Goal: Communication & Community: Answer question/provide support

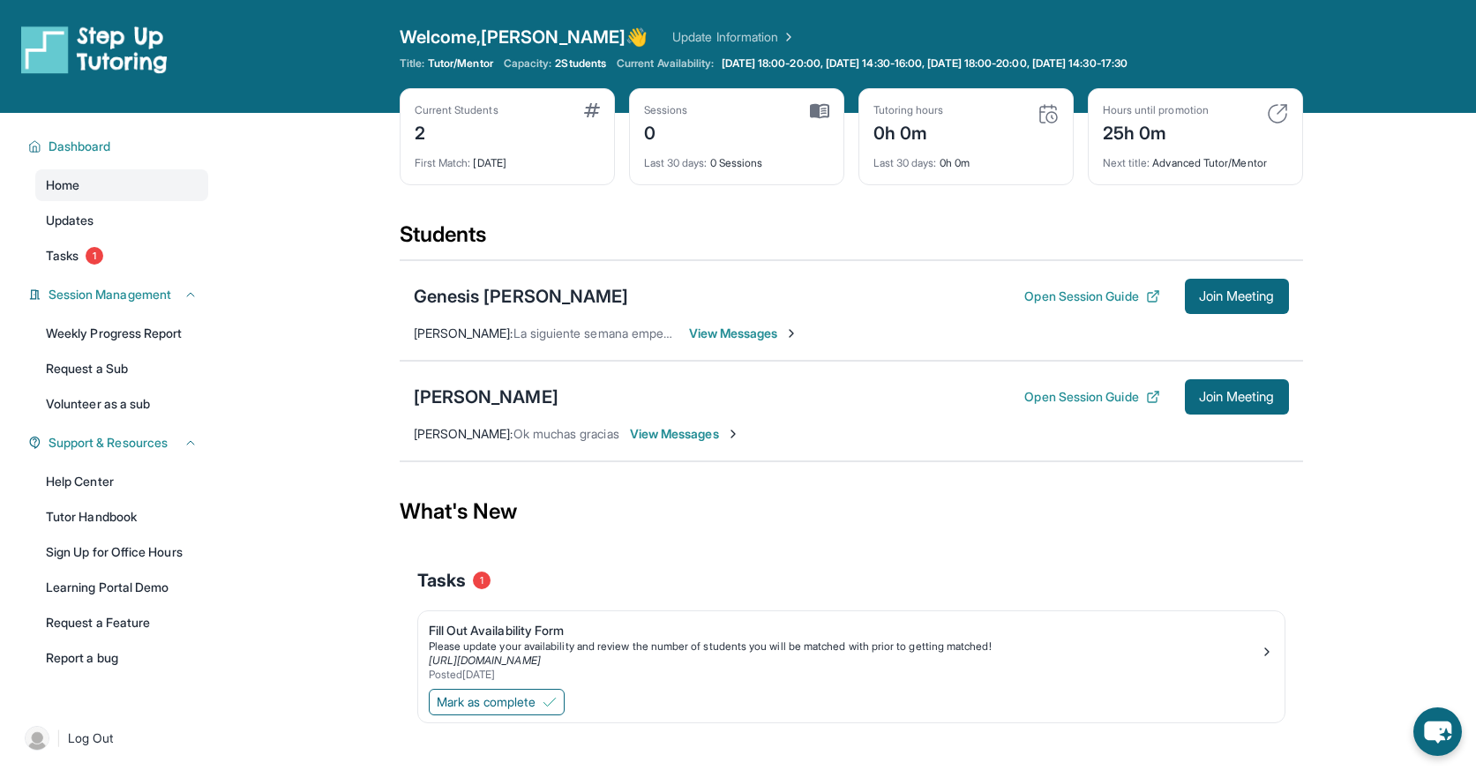
click at [700, 0] on div "Open sidebar Welcome, Jacob 👋 Update Information Title: Tutor/Mentor Capacity: …" at bounding box center [738, 56] width 1476 height 113
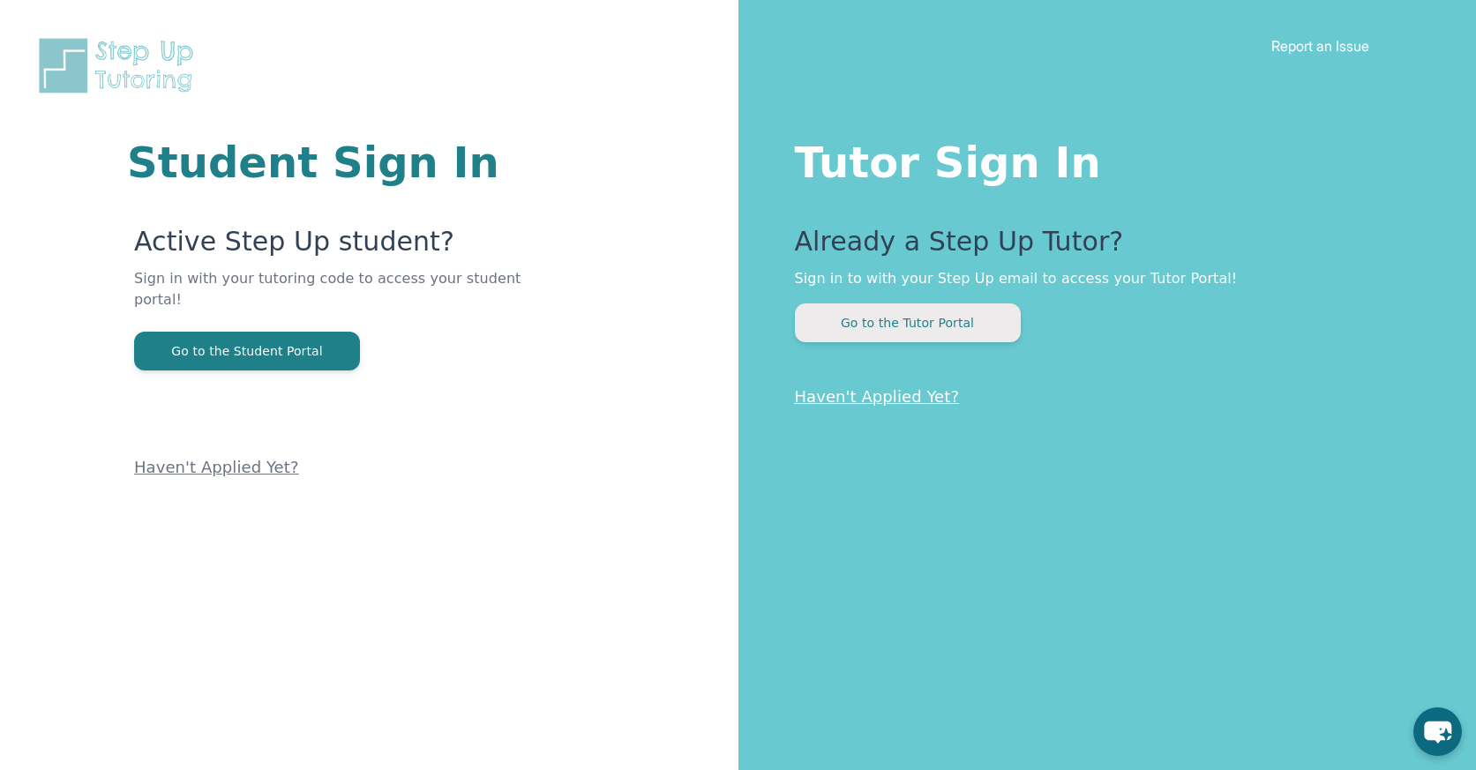
click at [897, 319] on button "Go to the Tutor Portal" at bounding box center [908, 322] width 226 height 39
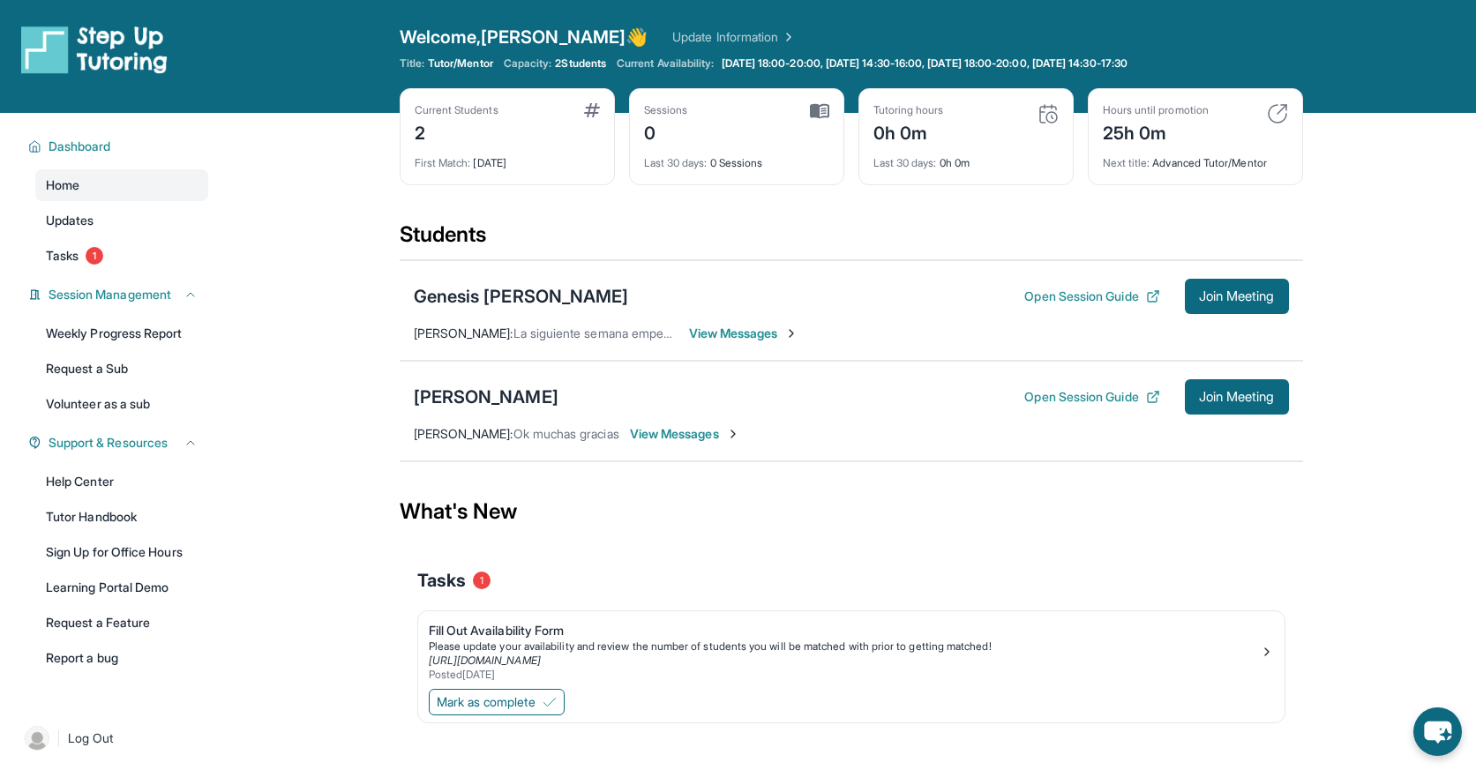
click at [742, 332] on span "View Messages" at bounding box center [744, 334] width 110 height 18
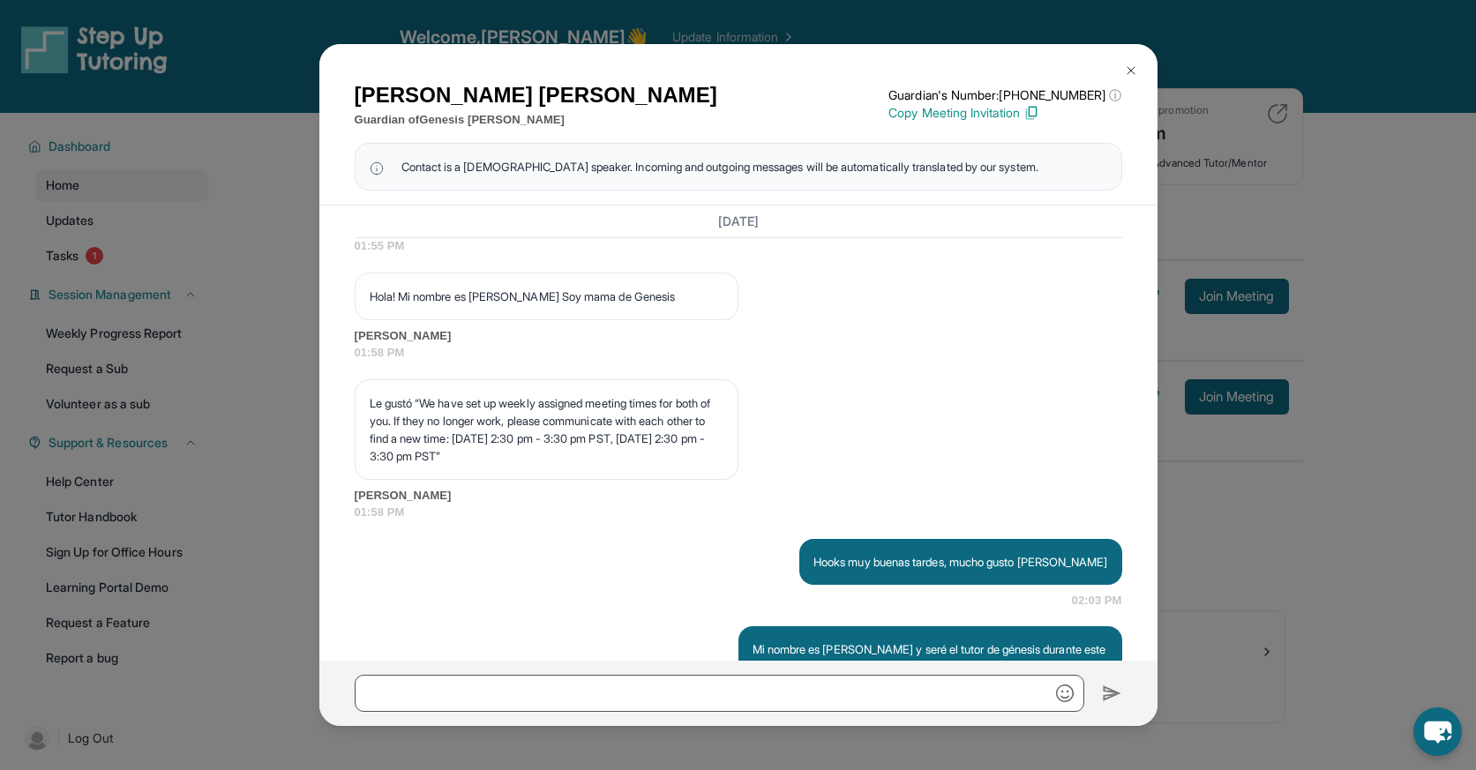
scroll to position [1258, 0]
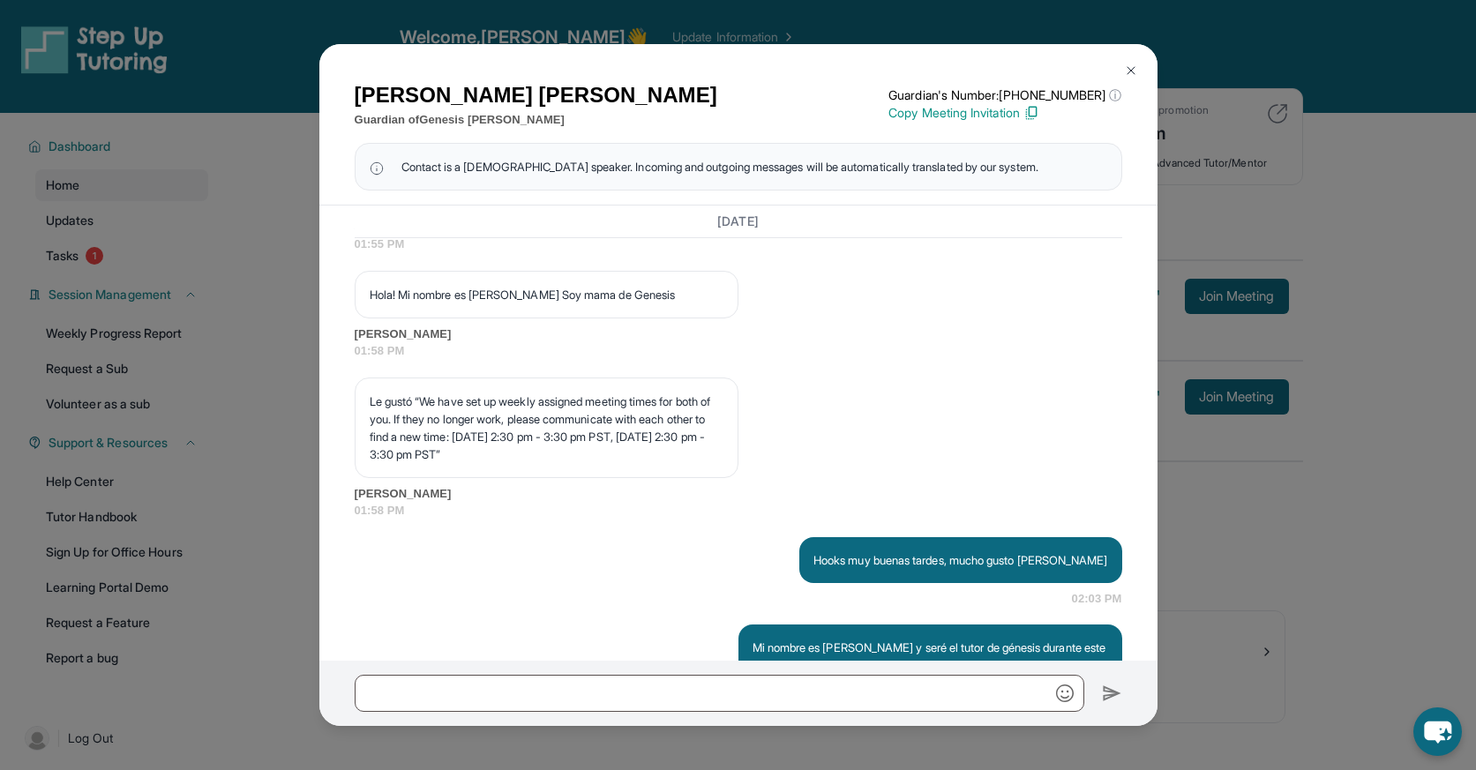
click at [1190, 542] on div "[PERSON_NAME] Guardian of Genesis [PERSON_NAME] Guardian's Number: [PHONE_NUMBE…" at bounding box center [738, 385] width 1476 height 770
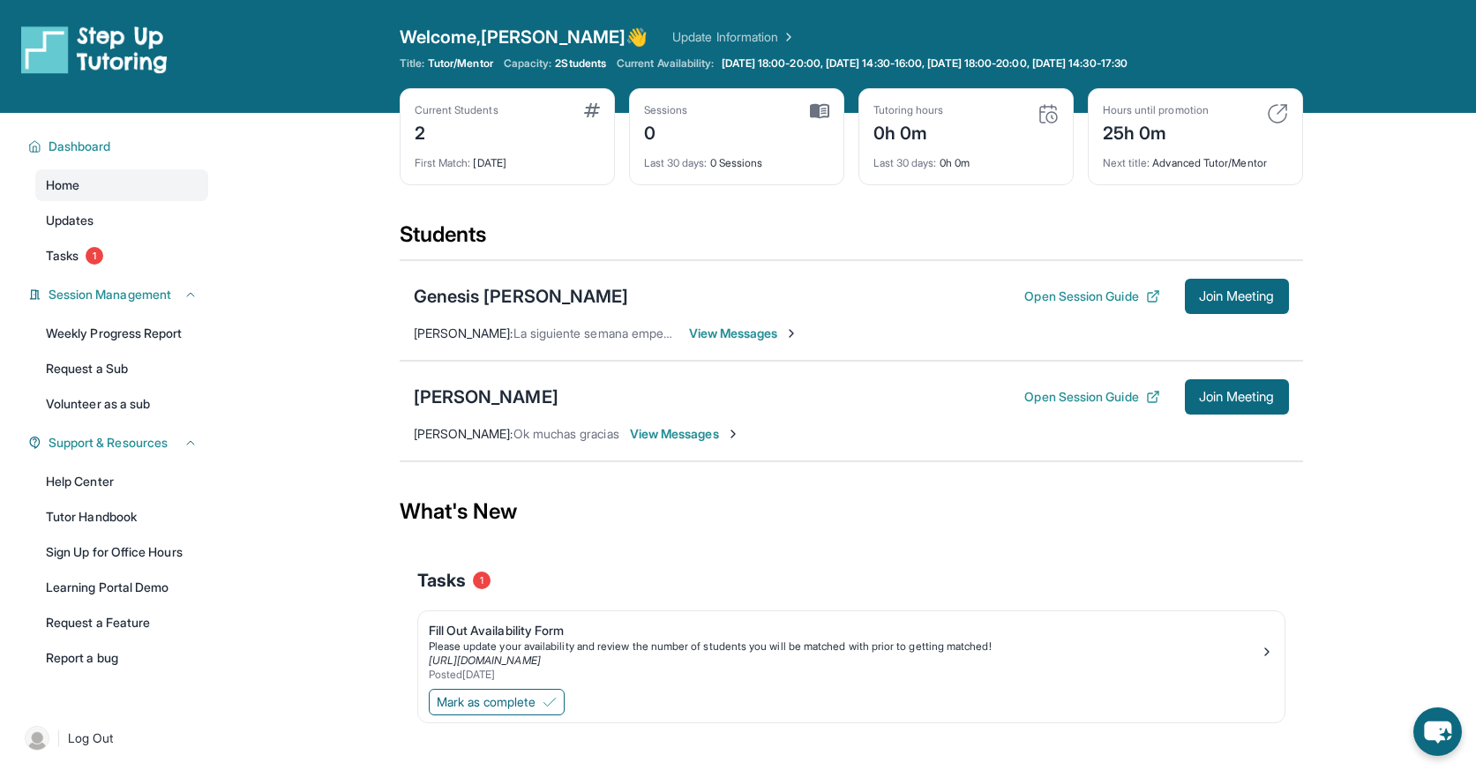
click at [773, 323] on div "Genesis [PERSON_NAME] Open Session Guide Join Meeting [PERSON_NAME] : La siguie…" at bounding box center [851, 310] width 903 height 101
click at [781, 343] on div "Genesis [PERSON_NAME] Open Session Guide Join Meeting [PERSON_NAME] : La siguie…" at bounding box center [851, 310] width 903 height 101
click at [781, 338] on span "View Messages" at bounding box center [744, 334] width 110 height 18
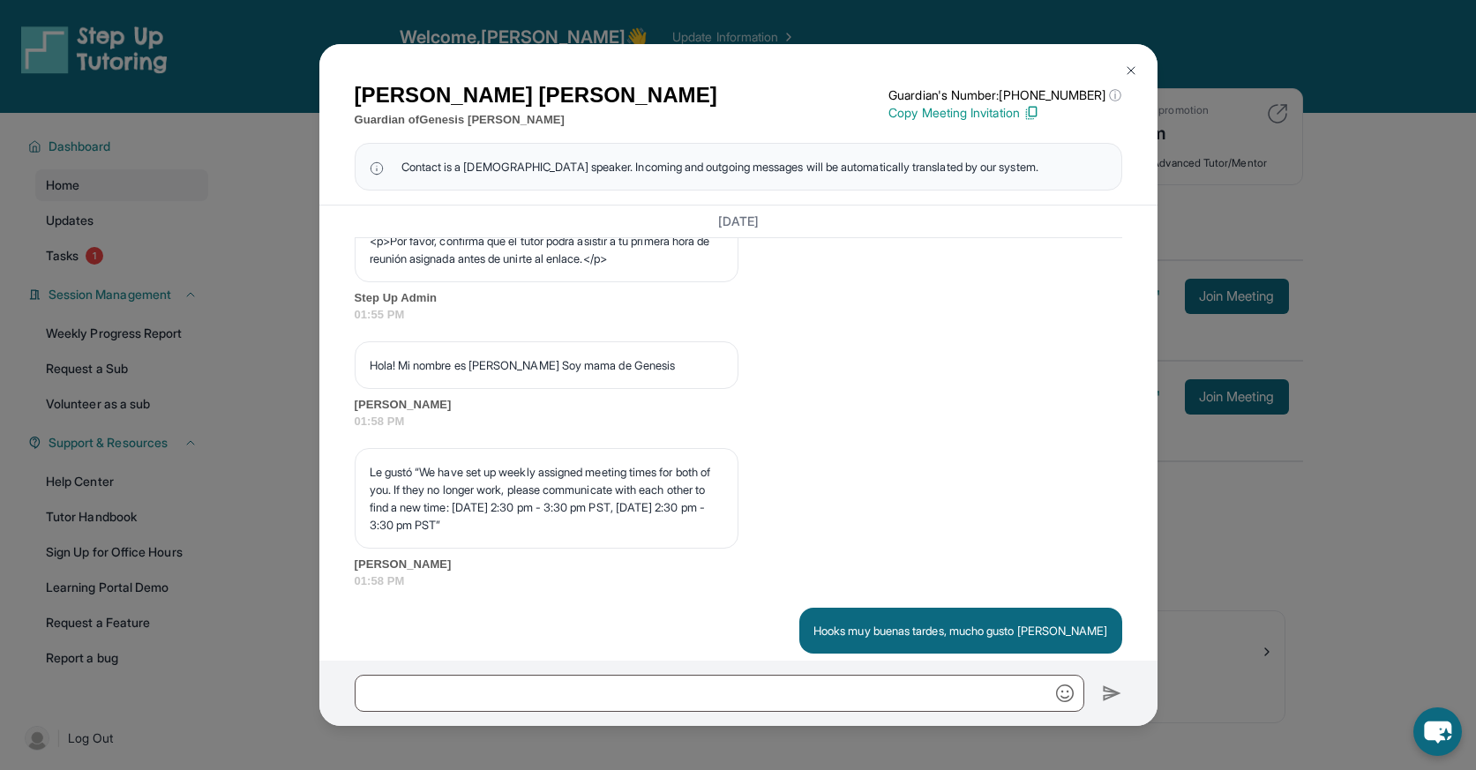
scroll to position [1191, 0]
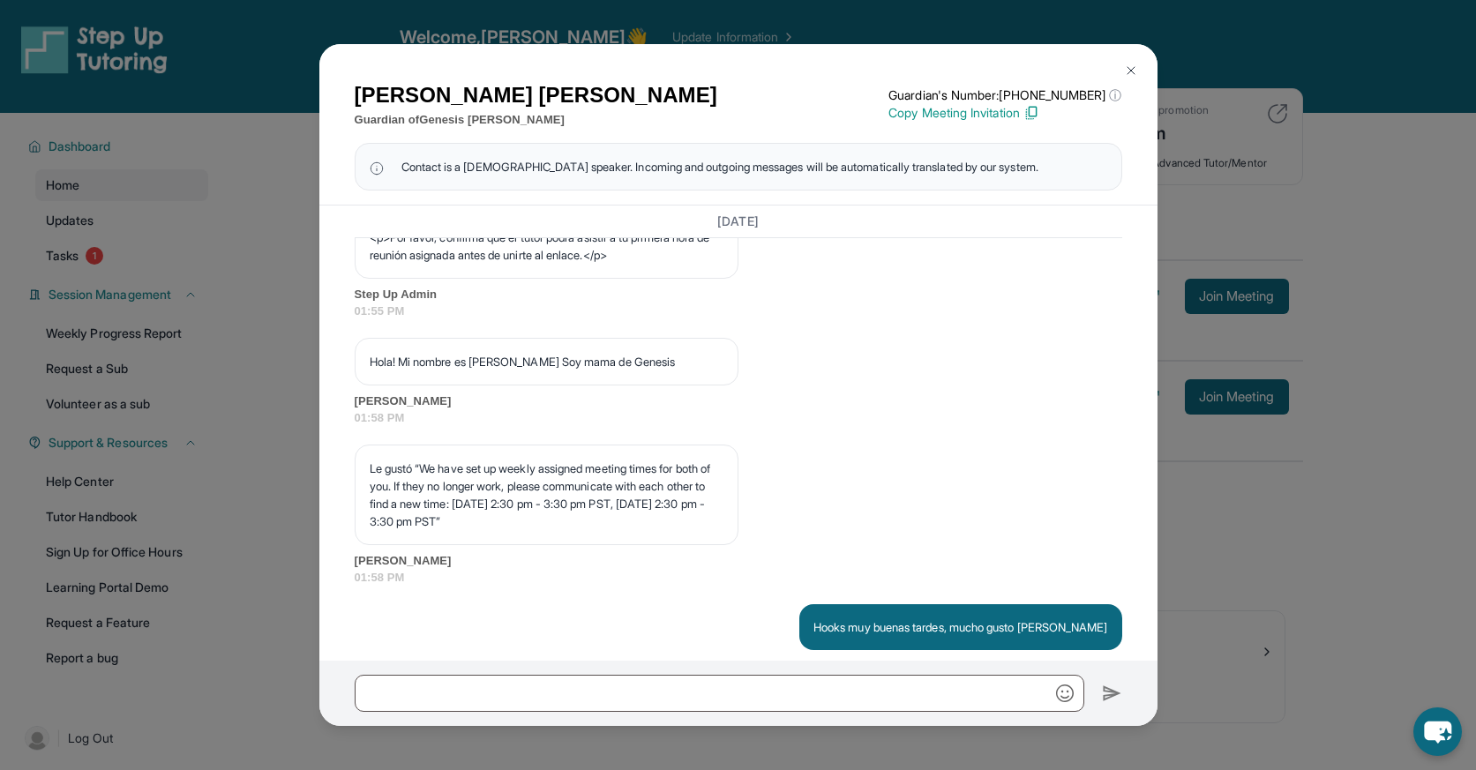
click at [1198, 477] on div "[PERSON_NAME] Guardian of Genesis [PERSON_NAME] Guardian's Number: [PHONE_NUMBE…" at bounding box center [738, 385] width 1476 height 770
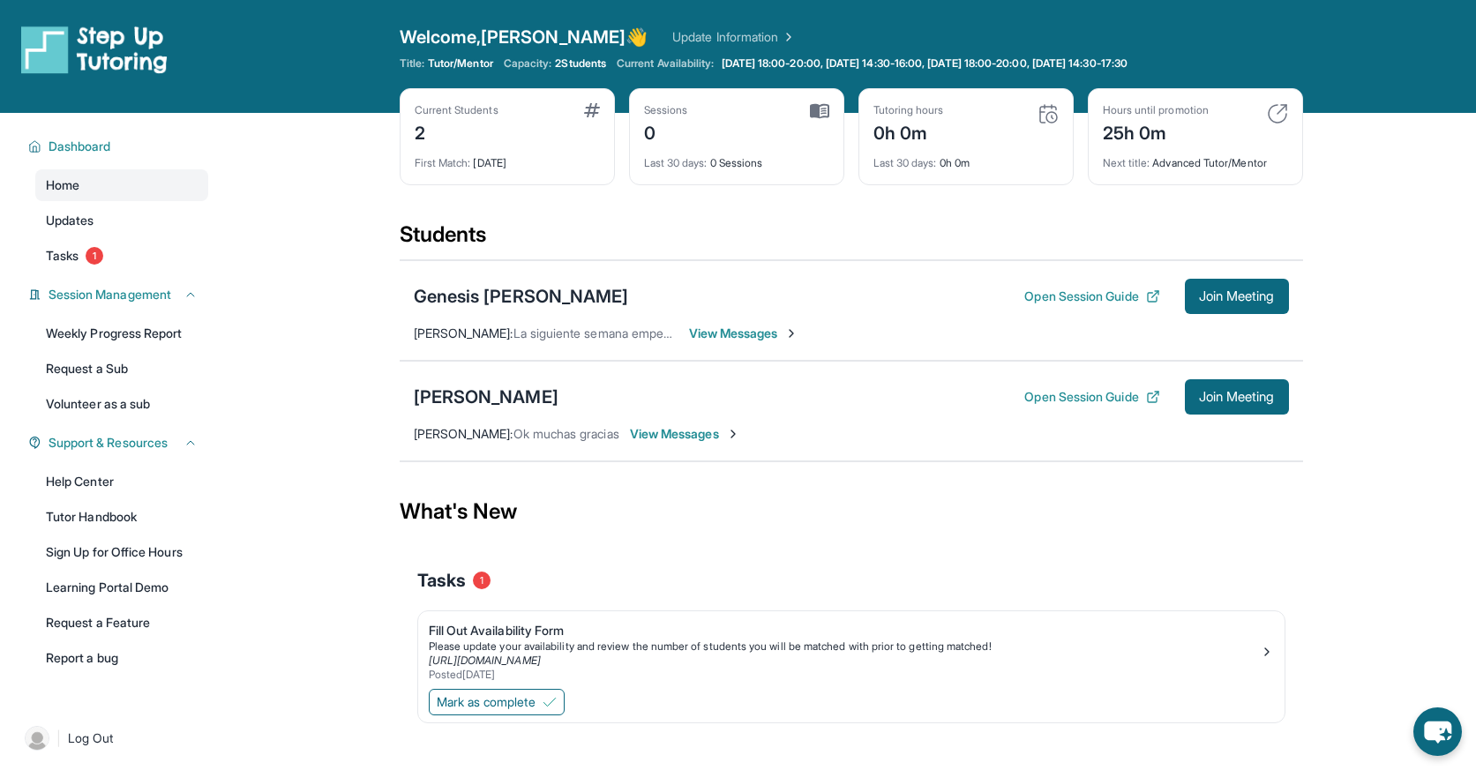
click at [695, 430] on span "View Messages" at bounding box center [685, 434] width 110 height 18
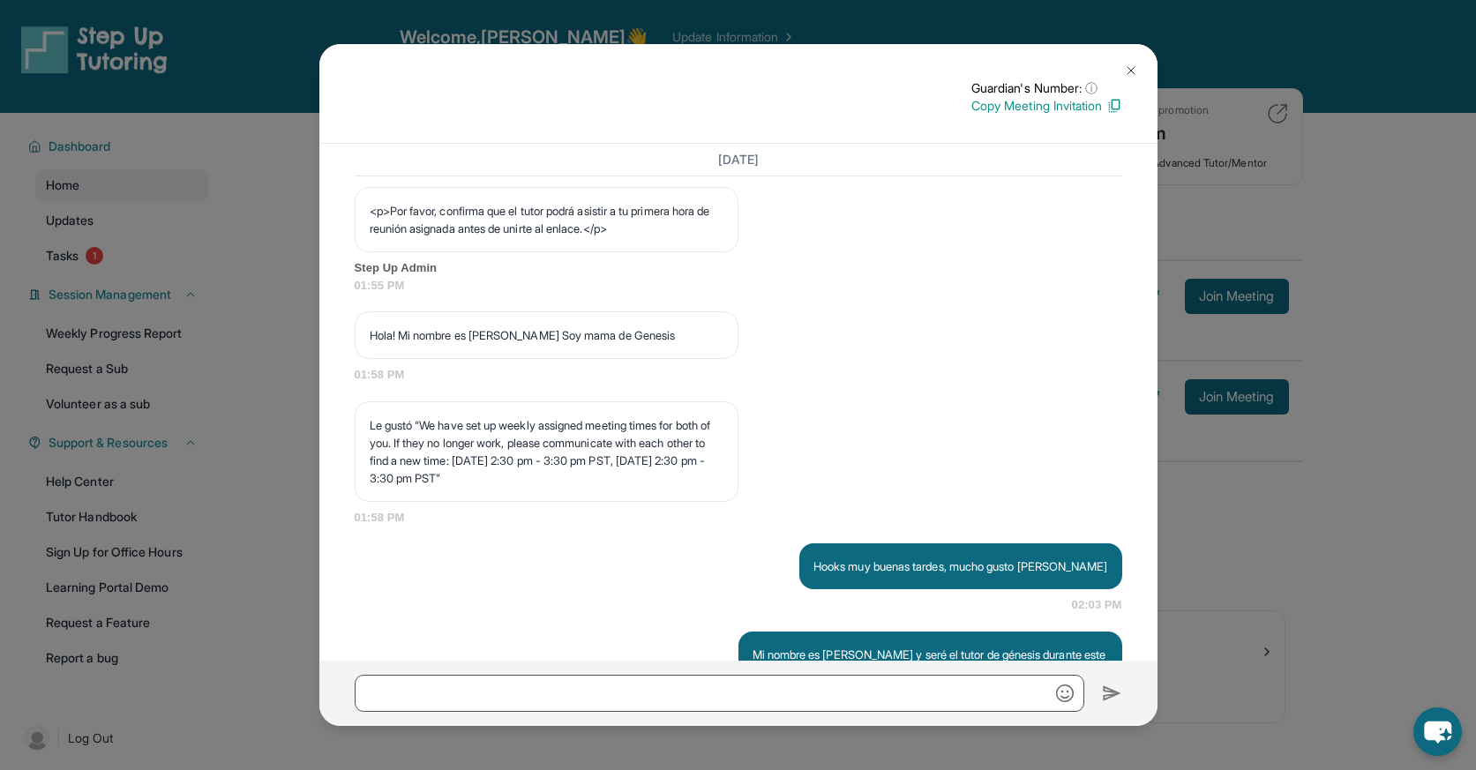
scroll to position [1158, 0]
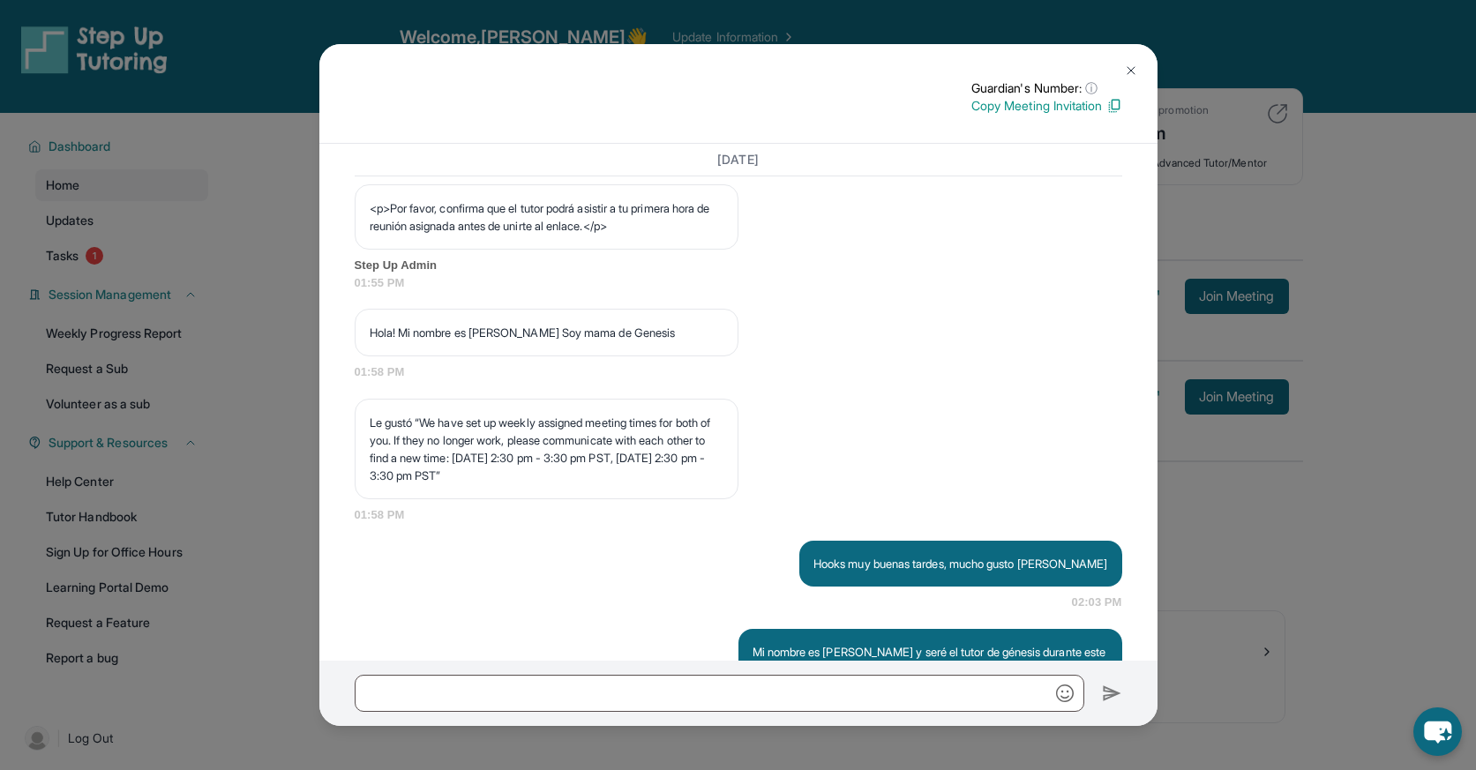
click at [1183, 497] on div "Guardian's Number: ⓘ This isn't the guardian's real number — it's a private for…" at bounding box center [738, 385] width 1476 height 770
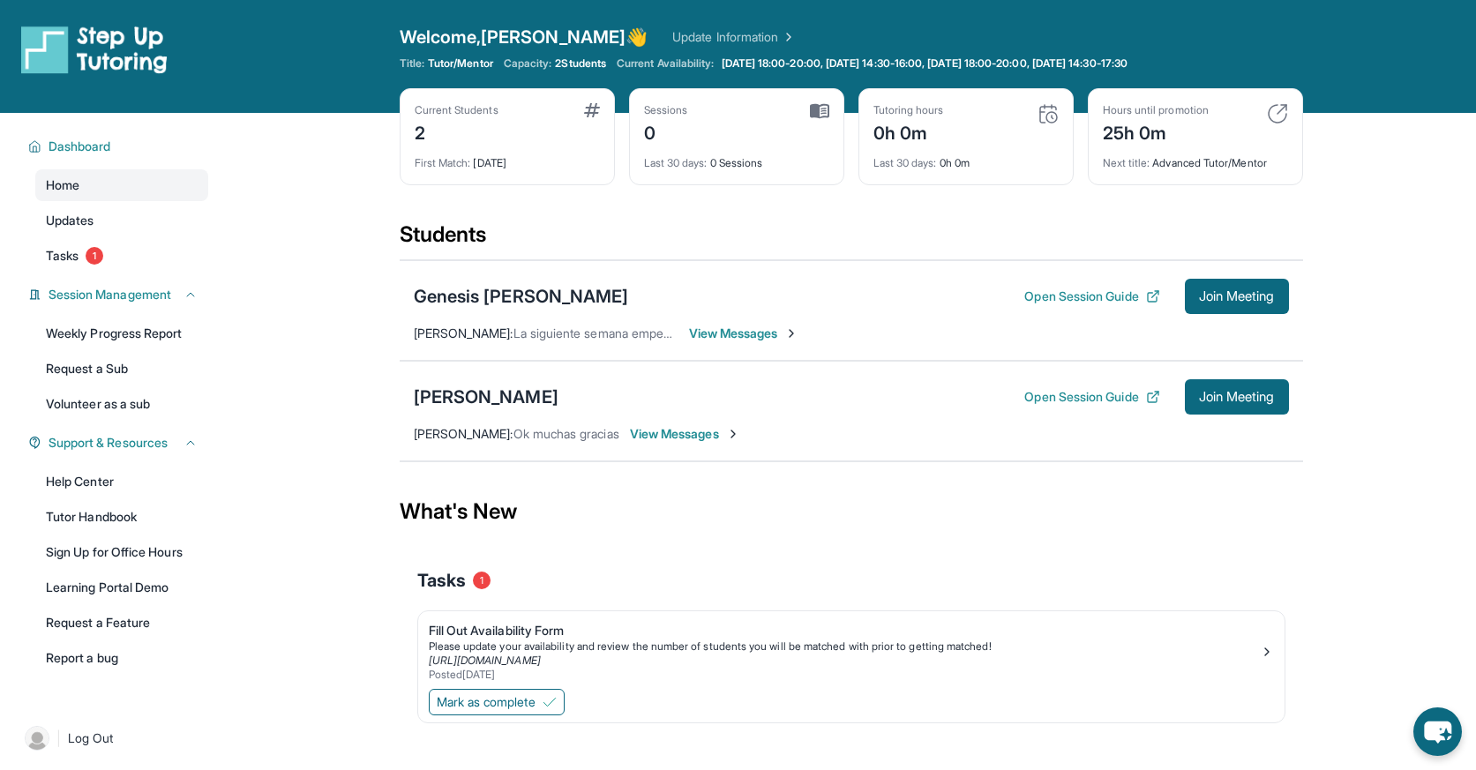
click at [664, 433] on span "View Messages" at bounding box center [685, 434] width 110 height 18
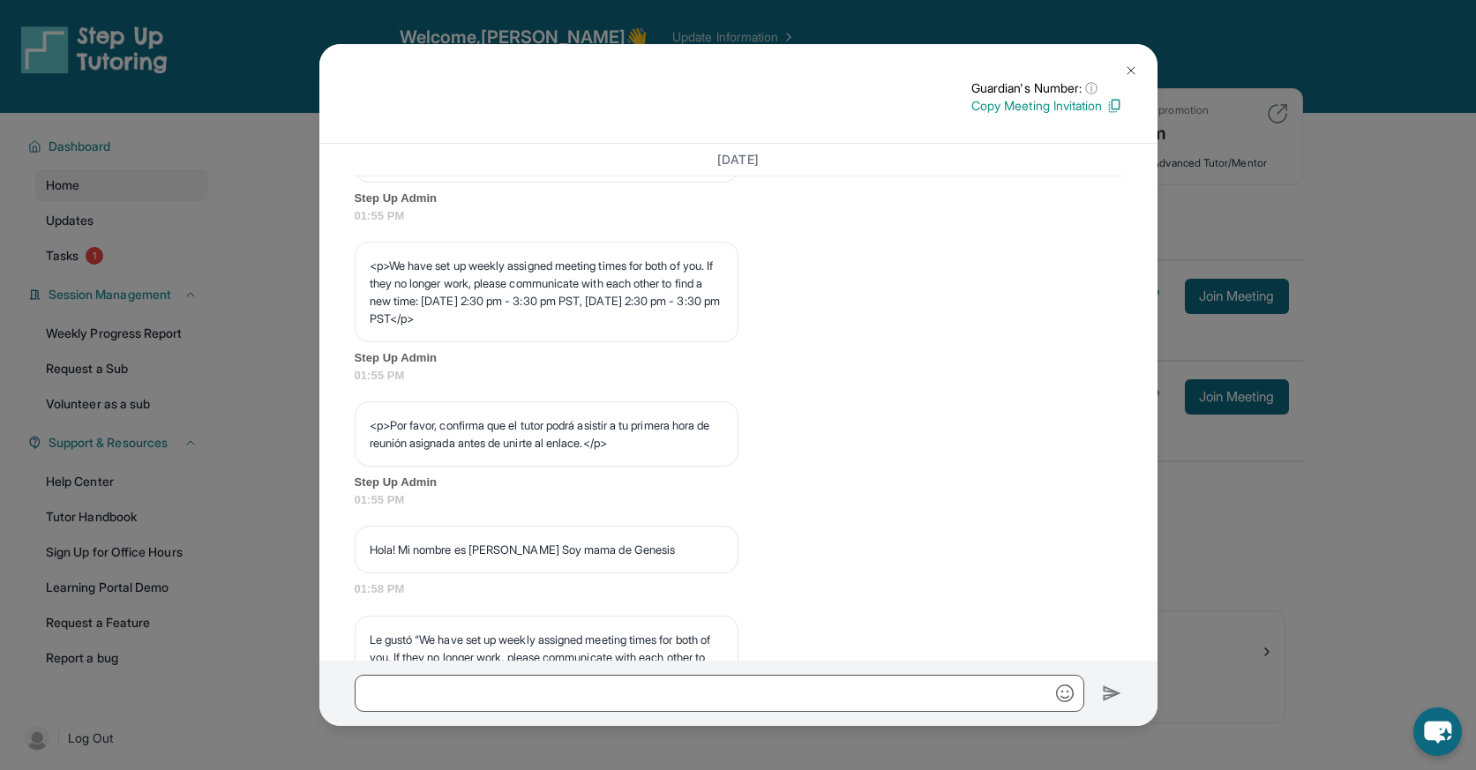
scroll to position [939, 0]
click at [1151, 583] on div "[DATE] <p>**Nuevo Chat de Tutoría de Step Up**: ¡Hola [PERSON_NAME]! Este es el…" at bounding box center [738, 402] width 838 height 516
click at [1199, 571] on div "Guardian's Number: ⓘ This isn't the guardian's real number — it's a private for…" at bounding box center [738, 385] width 1476 height 770
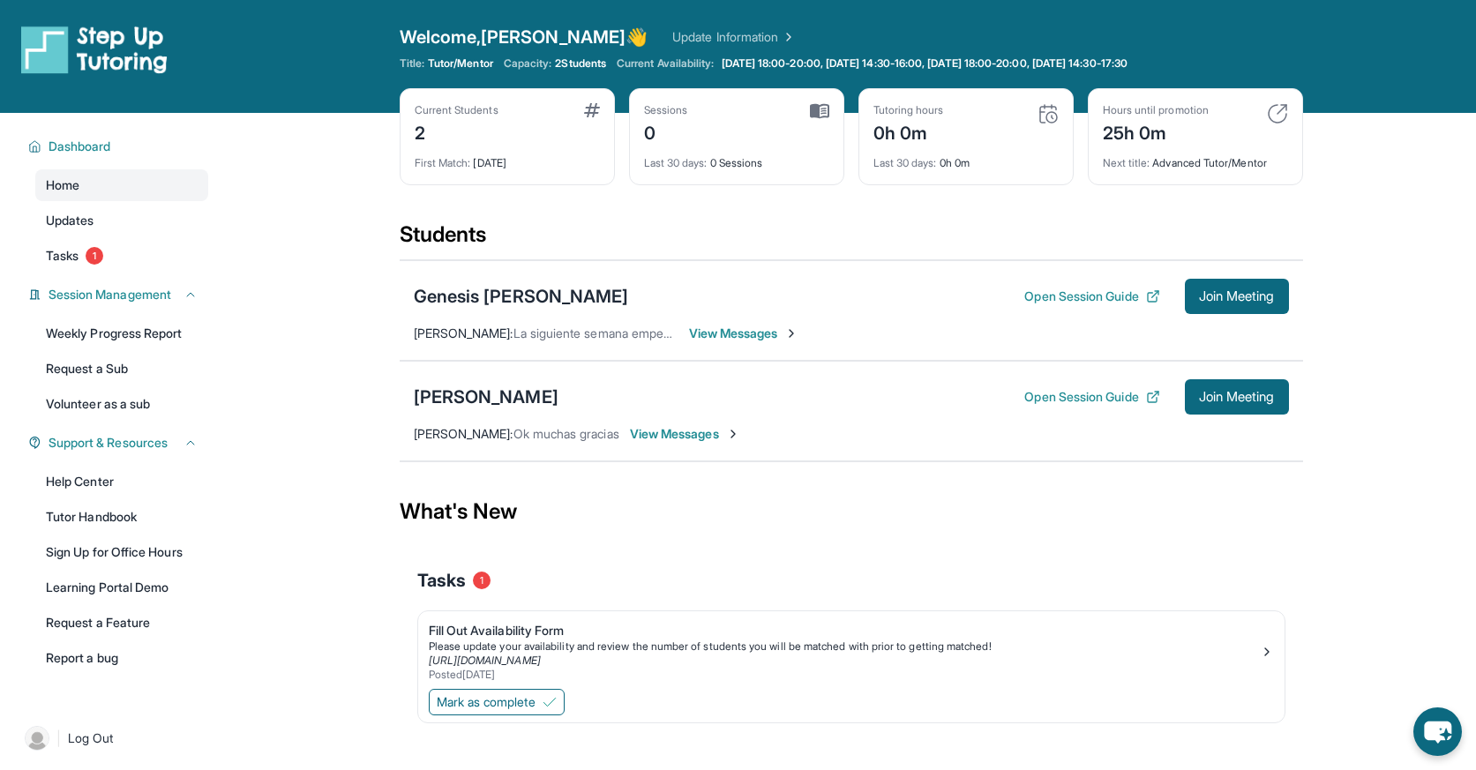
click at [766, 338] on span "View Messages" at bounding box center [744, 334] width 110 height 18
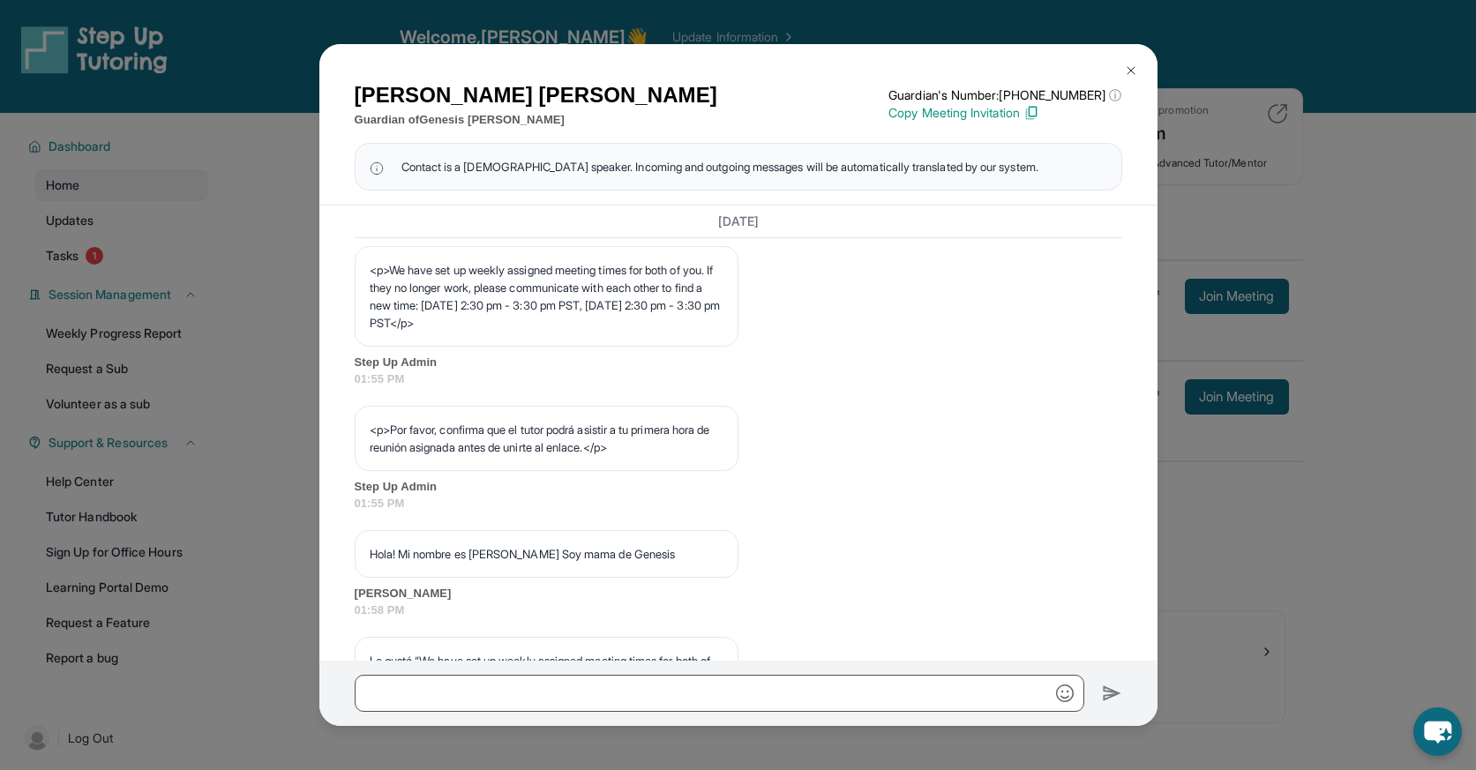
scroll to position [994, 0]
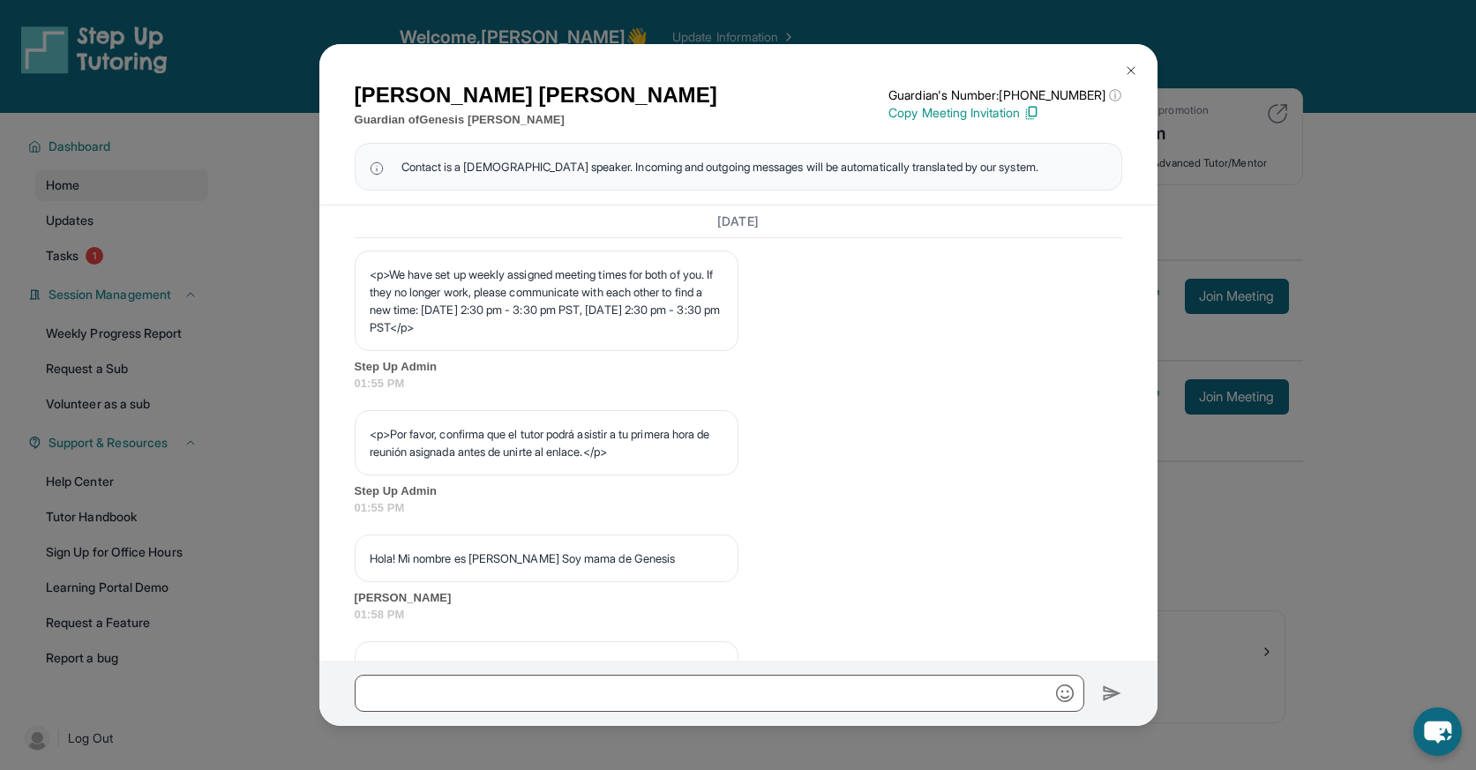
click at [1237, 565] on div "[PERSON_NAME] Guardian of Genesis [PERSON_NAME] Guardian's Number: [PHONE_NUMBE…" at bounding box center [738, 385] width 1476 height 770
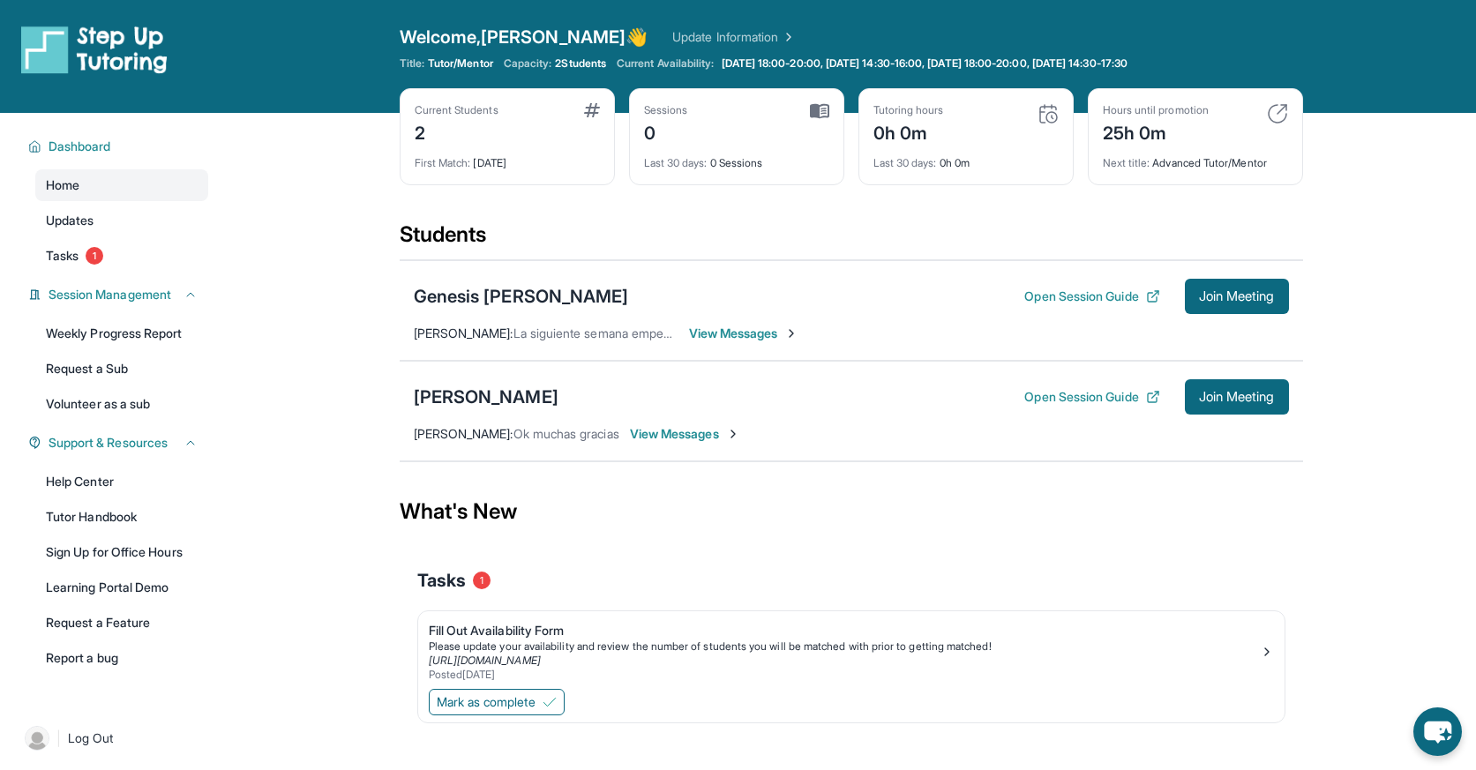
click at [636, 429] on span "View Messages" at bounding box center [685, 434] width 110 height 18
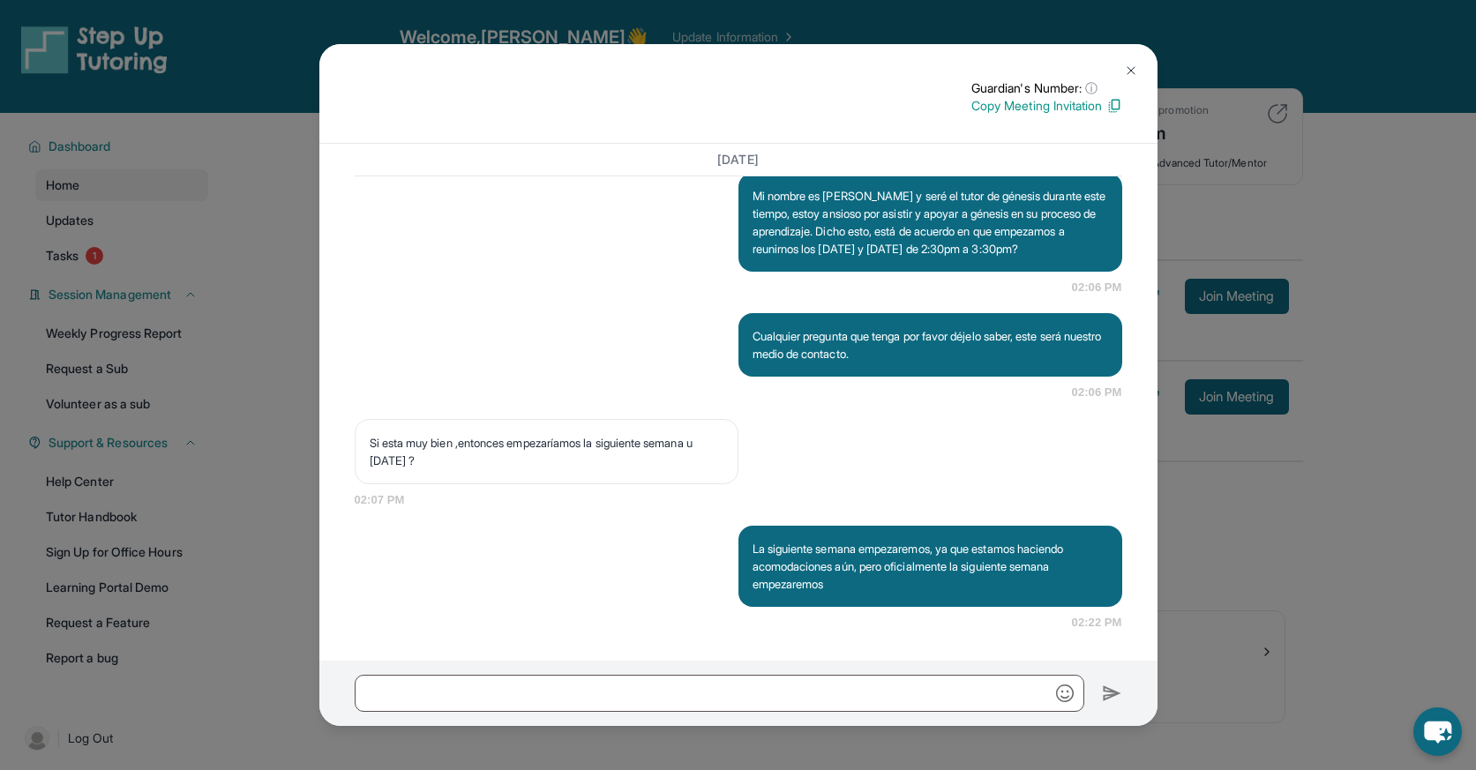
scroll to position [1657, 0]
click at [1347, 499] on div "Guardian's Number: ⓘ This isn't the guardian's real number — it's a private for…" at bounding box center [738, 385] width 1476 height 770
